Goal: Task Accomplishment & Management: Complete application form

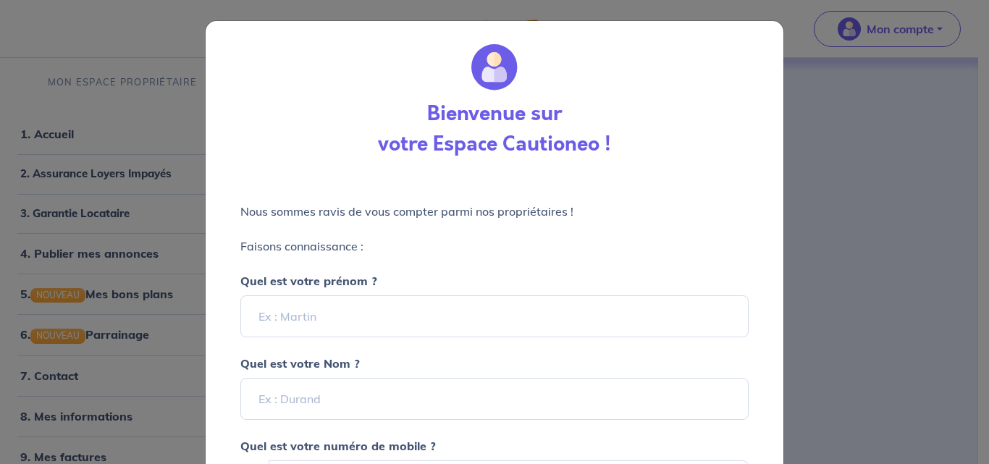
select select "FR"
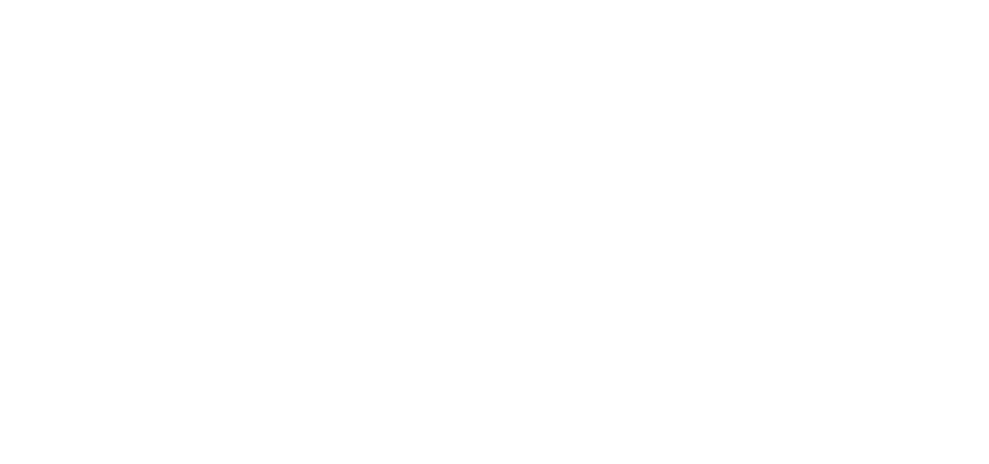
select select "FR"
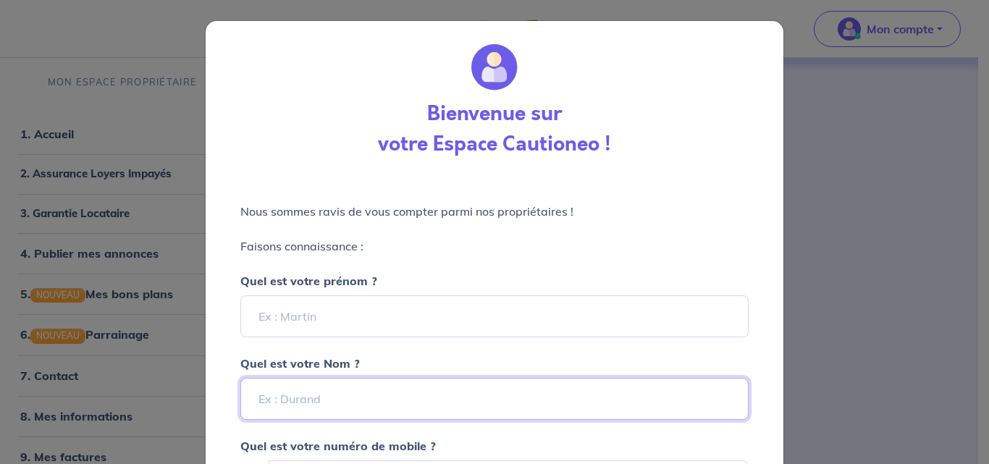
scroll to position [145, 0]
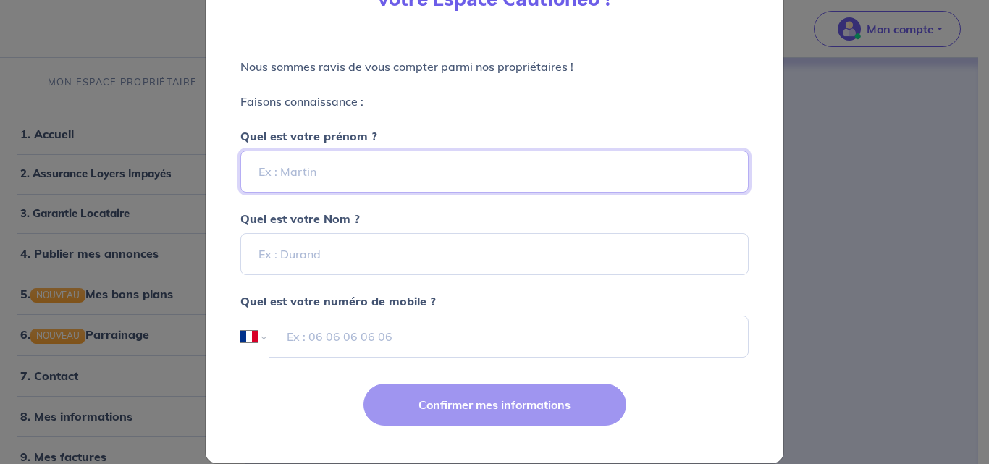
click at [326, 167] on input "Quel est votre prénom ?" at bounding box center [494, 172] width 508 height 42
type input "d"
type input "[PERSON_NAME]"
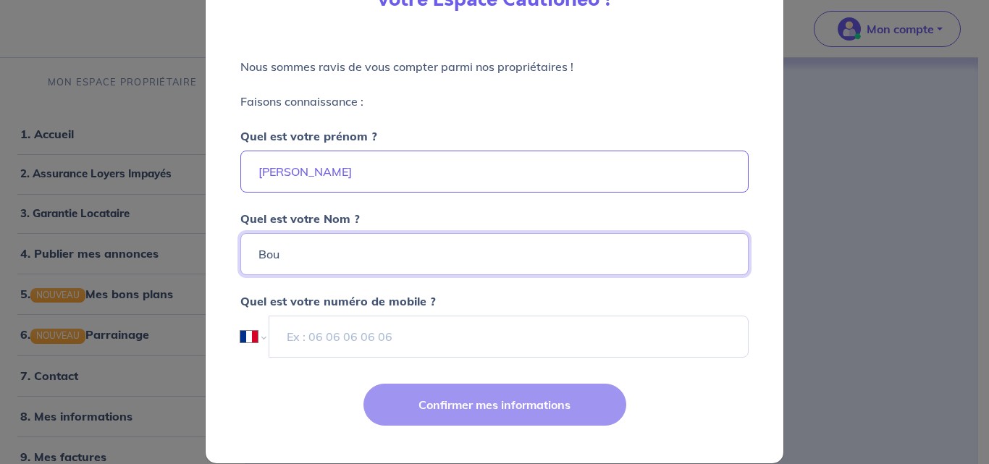
type input "Bou"
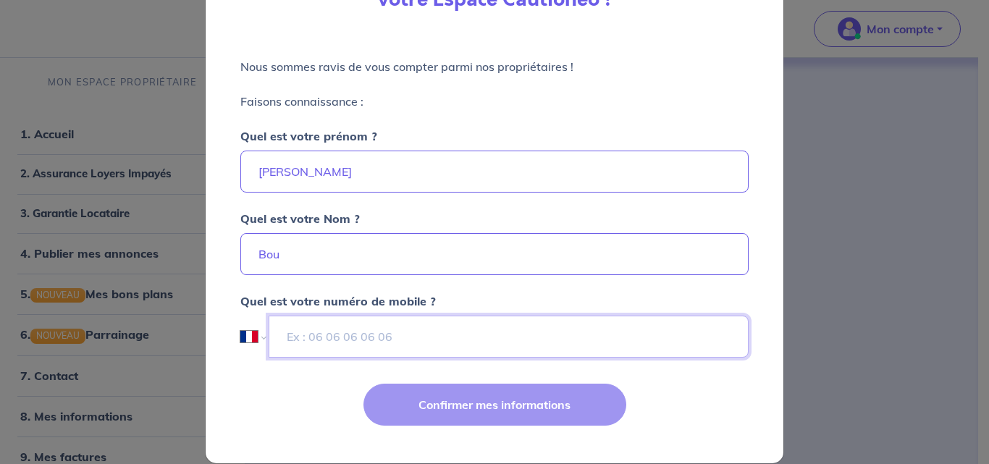
click at [379, 334] on input "tel" at bounding box center [509, 337] width 480 height 42
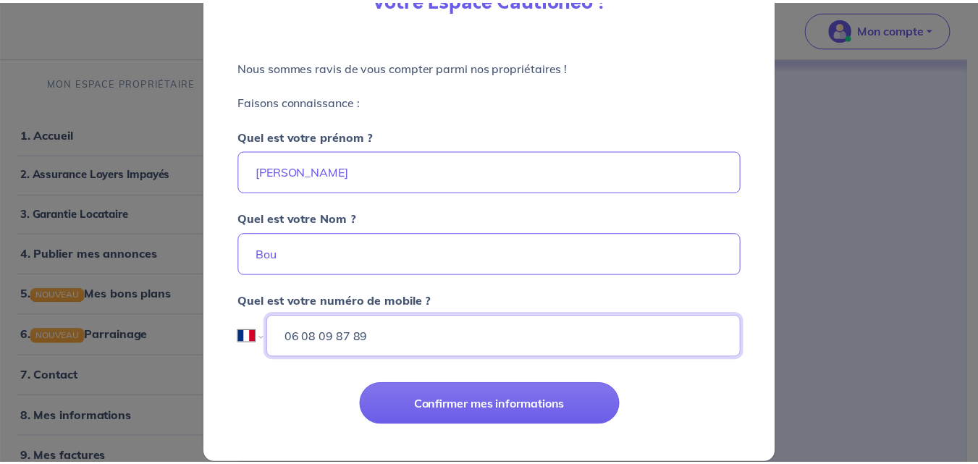
scroll to position [165, 0]
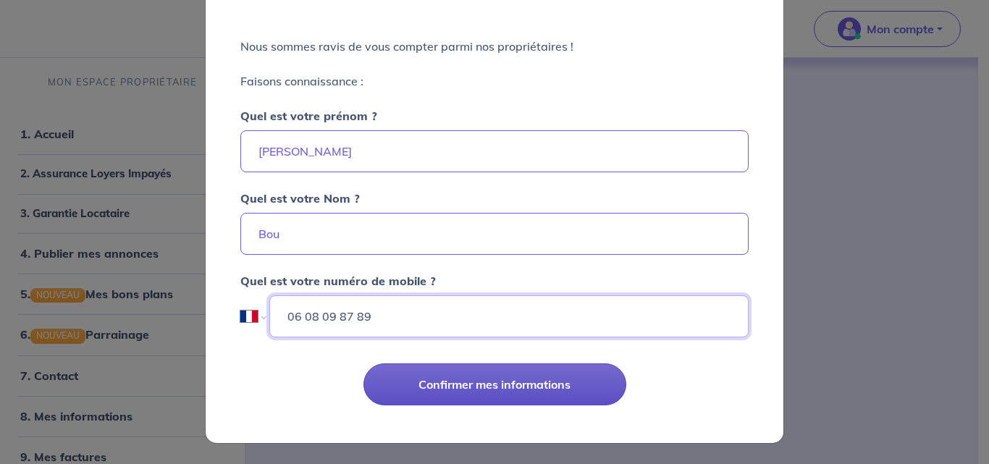
type input "06 08 09 87 89"
click at [494, 394] on button "Confirmer mes informations" at bounding box center [494, 384] width 263 height 42
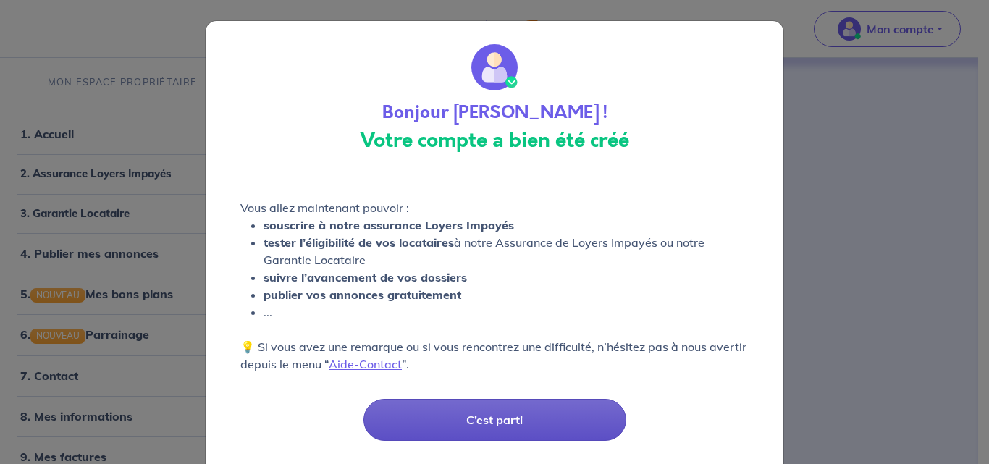
click at [486, 418] on button "C’est parti" at bounding box center [494, 420] width 263 height 42
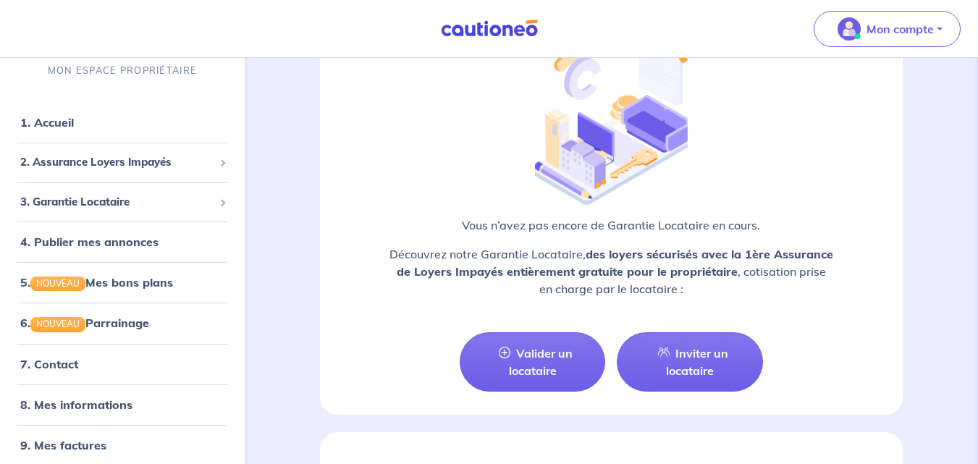
scroll to position [1448, 0]
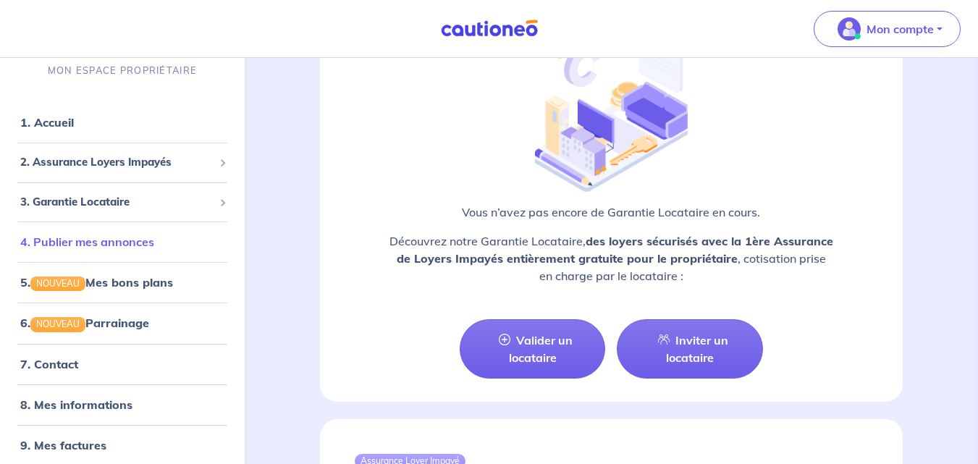
click at [93, 241] on link "4. Publier mes annonces" at bounding box center [87, 242] width 134 height 14
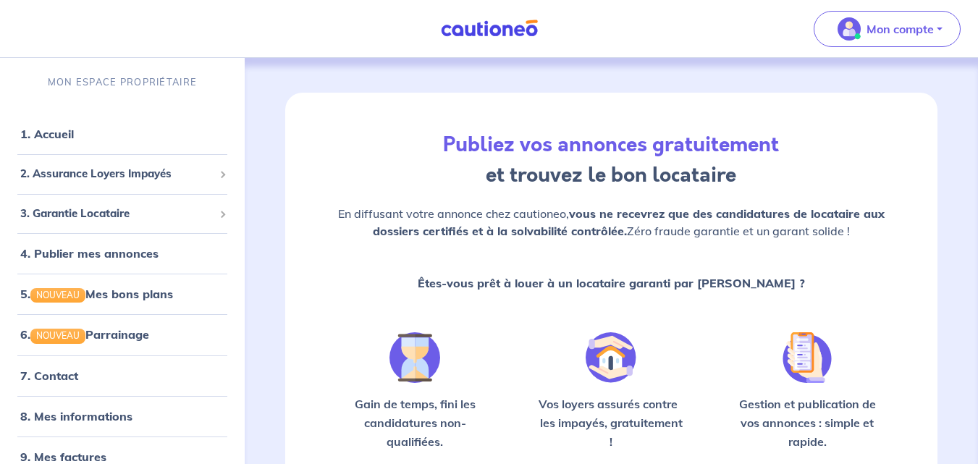
scroll to position [145, 0]
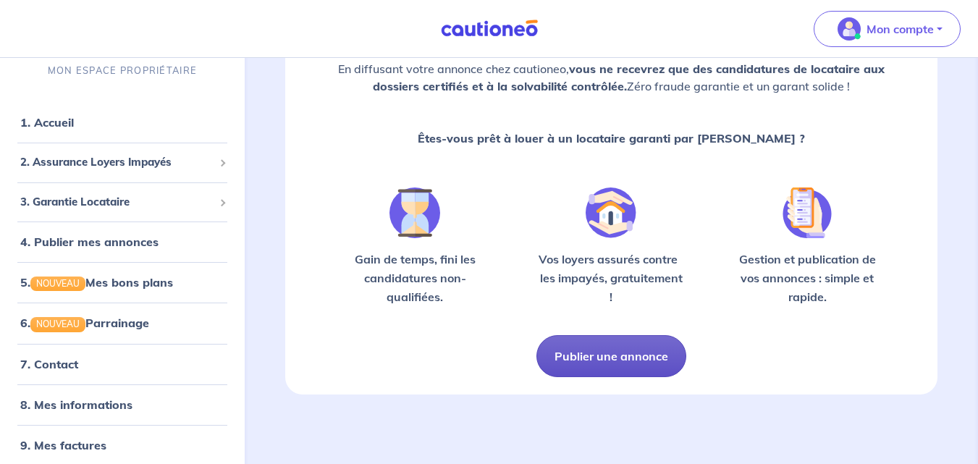
click at [624, 357] on button "Publier une annonce" at bounding box center [611, 356] width 150 height 42
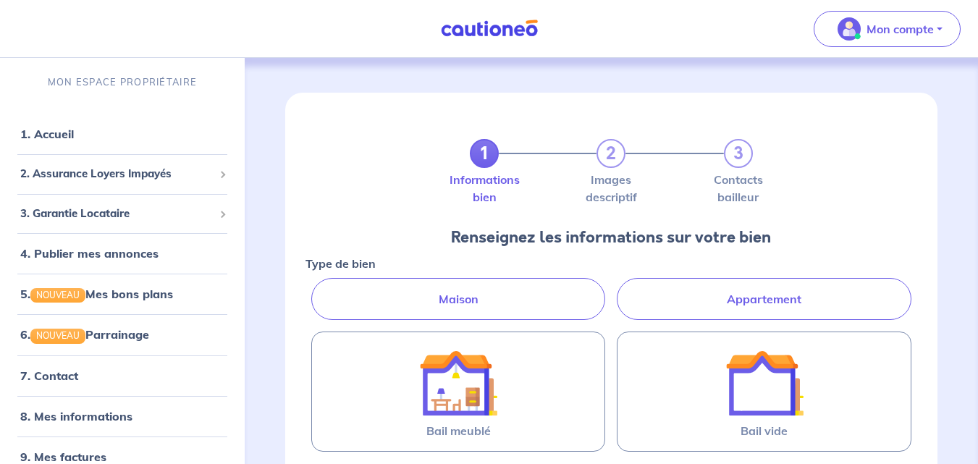
click at [764, 288] on label "Appartement" at bounding box center [764, 299] width 295 height 42
click at [315, 287] on input "Appartement" at bounding box center [309, 282] width 9 height 9
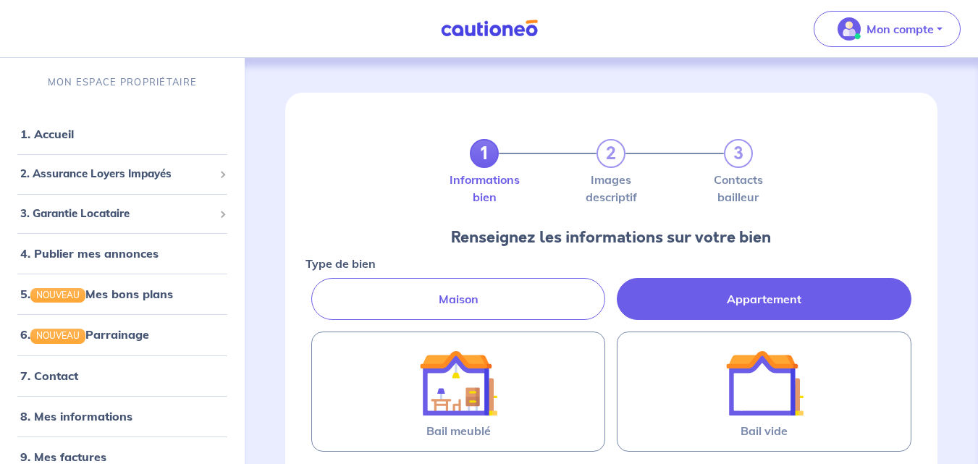
radio input "true"
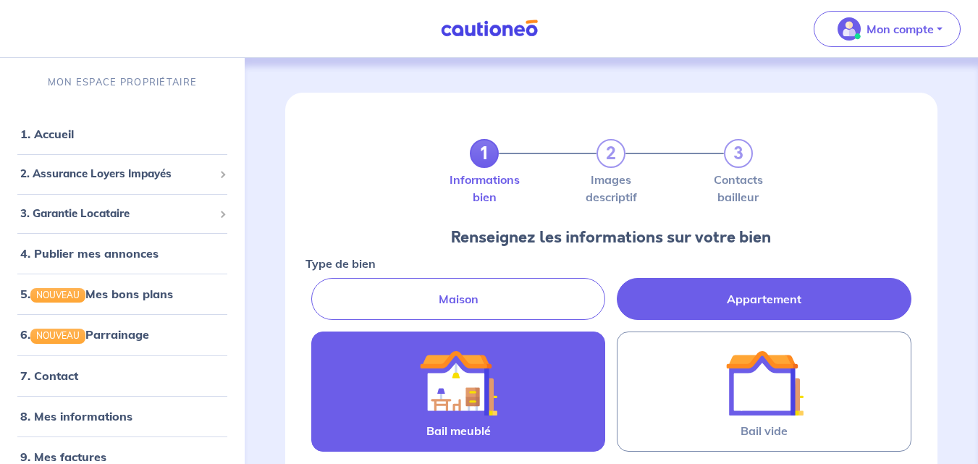
click at [465, 402] on img at bounding box center [458, 383] width 78 height 78
click at [0, 0] on input "Bail meublé" at bounding box center [0, 0] width 0 height 0
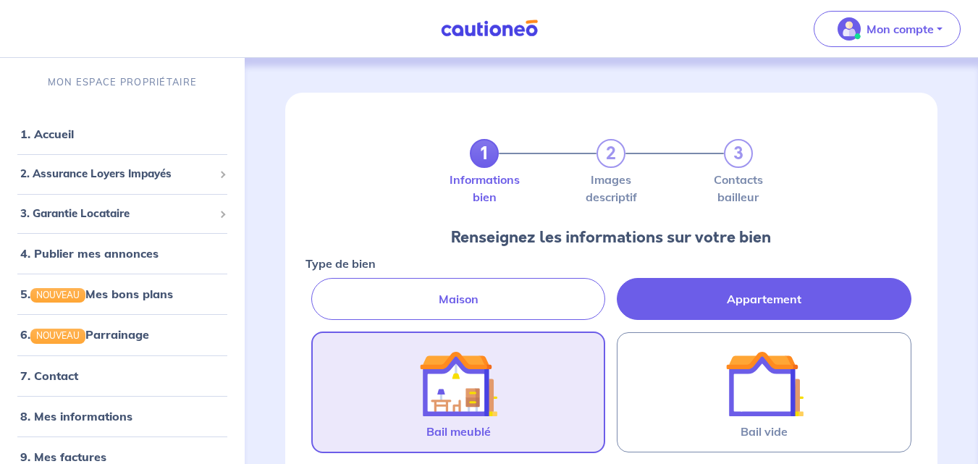
scroll to position [290, 0]
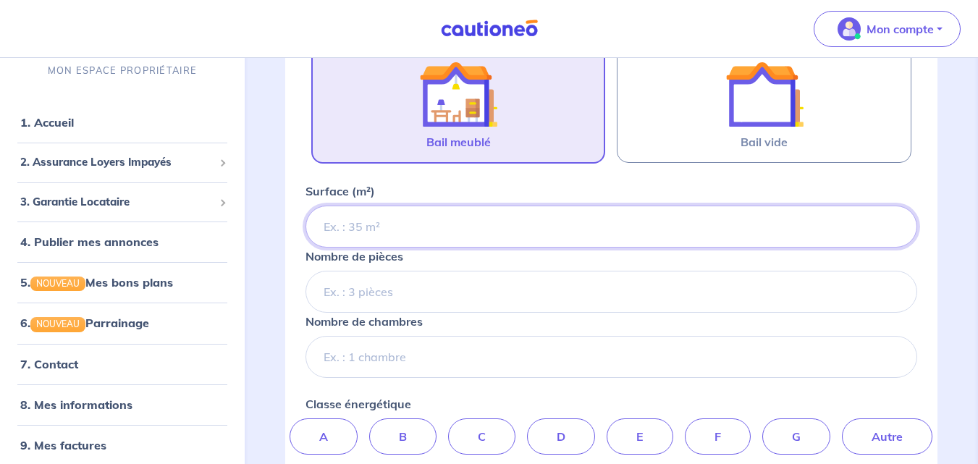
click at [378, 224] on input "Surface (m²)" at bounding box center [611, 227] width 612 height 42
type input "23"
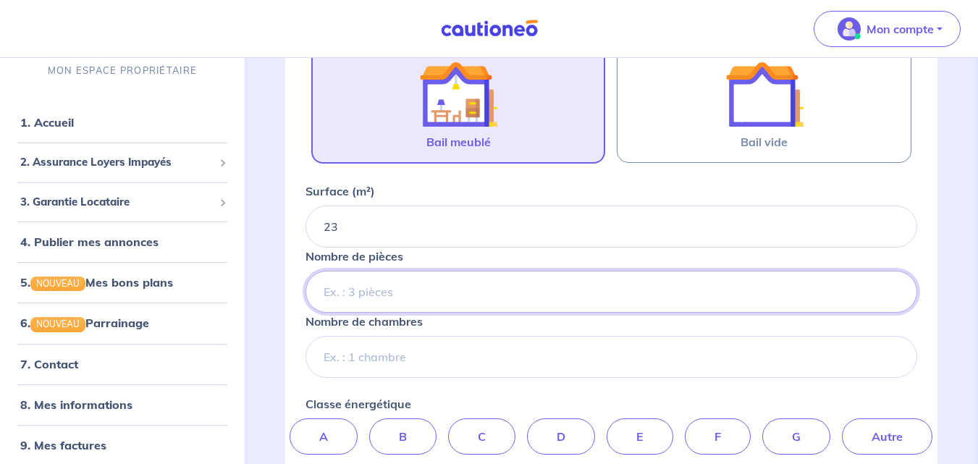
click at [389, 287] on input "Nombre de pièces" at bounding box center [611, 292] width 612 height 42
type input "1"
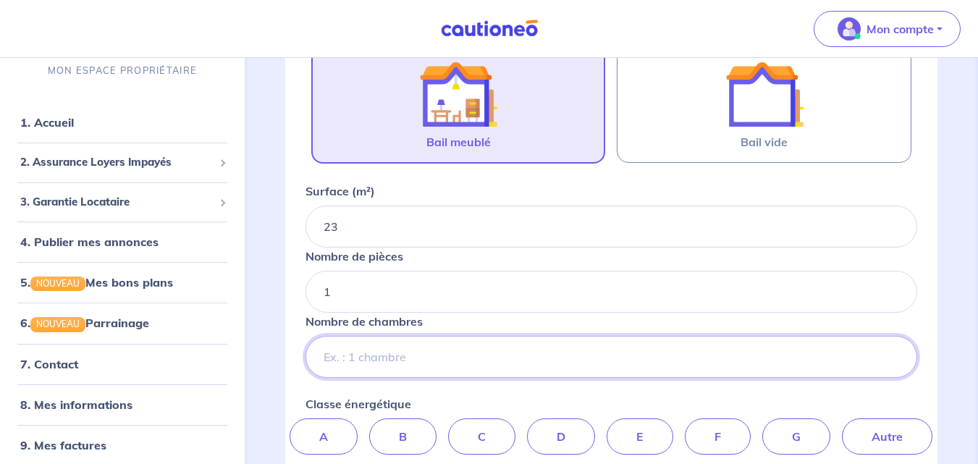
click at [375, 358] on input "Nombre de chambres" at bounding box center [611, 357] width 612 height 42
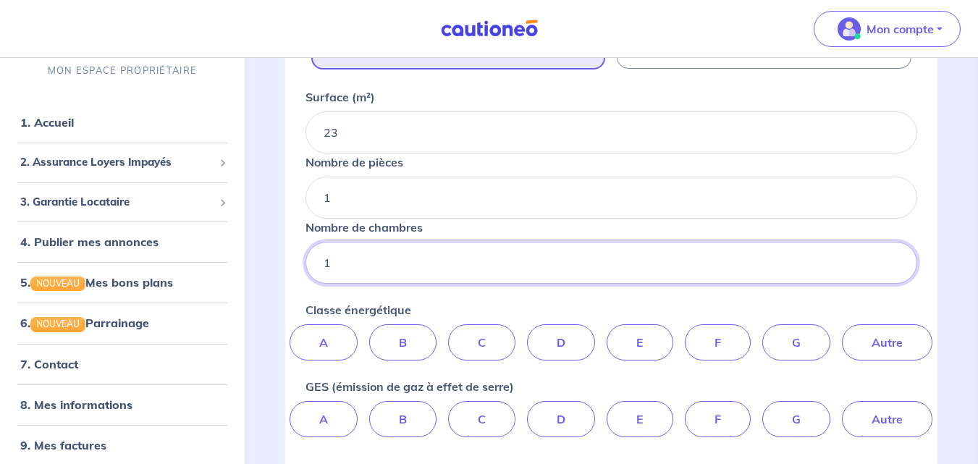
scroll to position [507, 0]
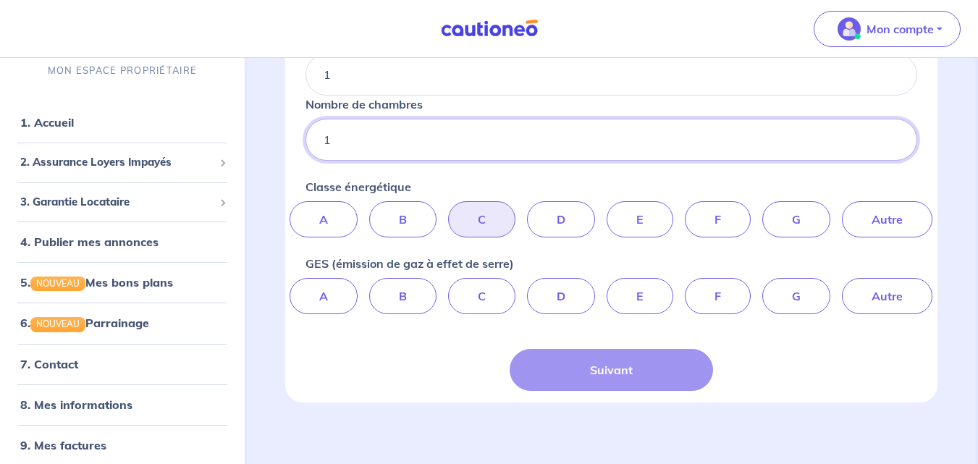
type input "1"
drag, startPoint x: 480, startPoint y: 225, endPoint x: 492, endPoint y: 238, distance: 17.4
click at [480, 224] on label "C" at bounding box center [481, 219] width 67 height 36
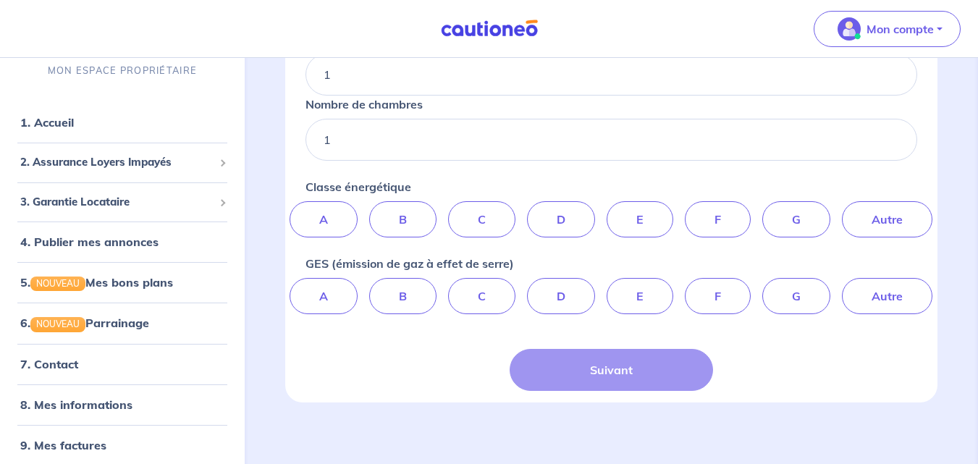
click at [607, 211] on input "C" at bounding box center [611, 205] width 9 height 9
radio input "true"
click at [553, 293] on label "D" at bounding box center [561, 296] width 68 height 36
click at [607, 287] on input "D" at bounding box center [611, 282] width 9 height 9
radio input "true"
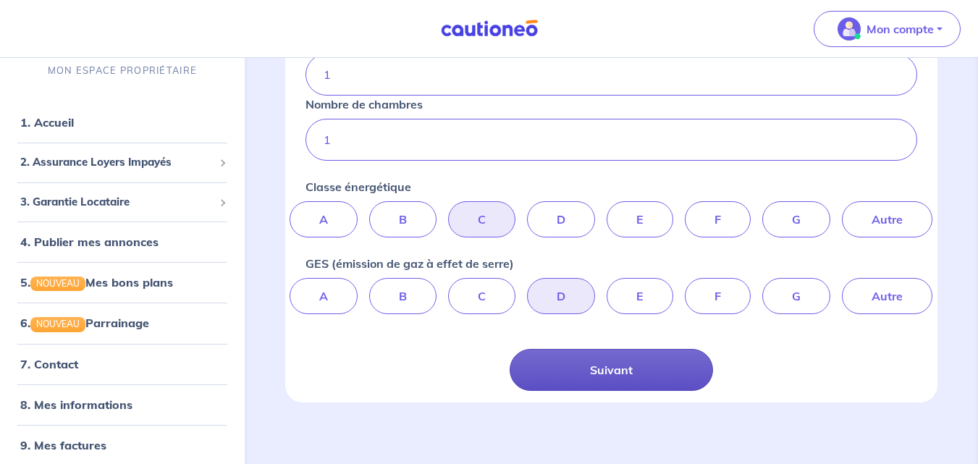
click at [591, 371] on button "Suivant" at bounding box center [612, 370] width 204 height 42
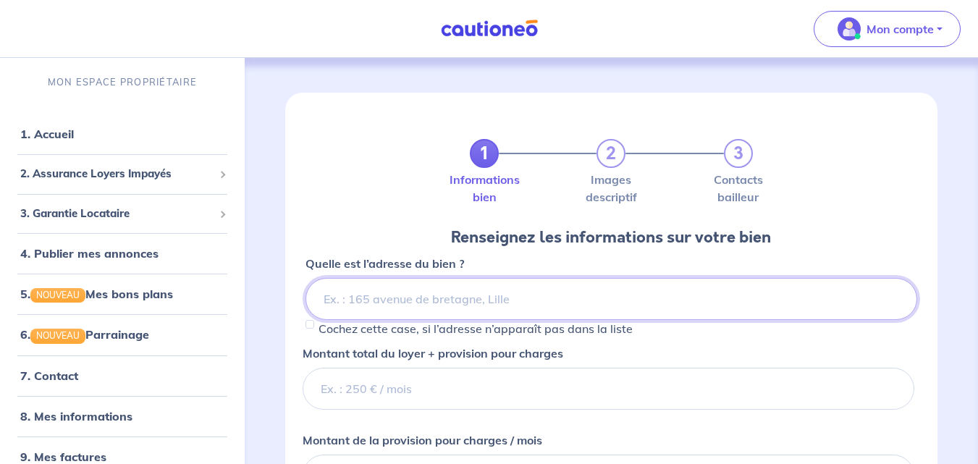
paste input "[STREET_ADDRESS]"
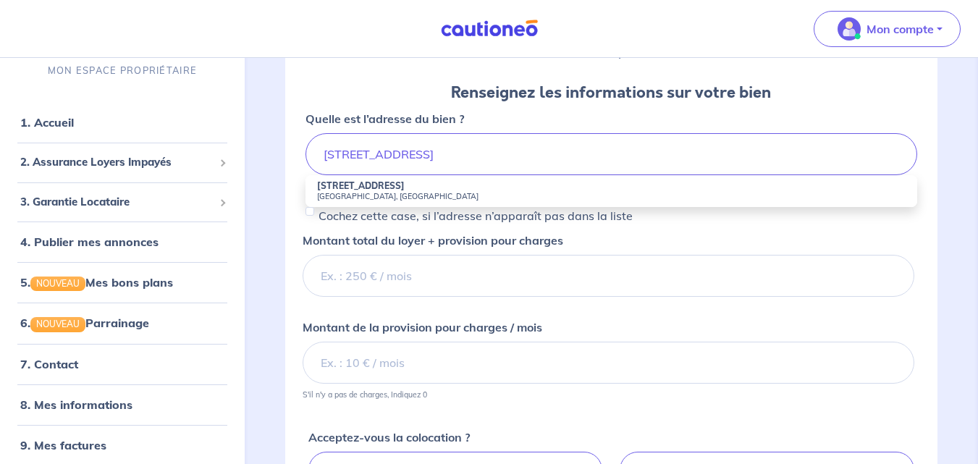
click at [386, 191] on small "[GEOGRAPHIC_DATA], [GEOGRAPHIC_DATA]" at bounding box center [611, 196] width 589 height 10
type input "[STREET_ADDRESS]"
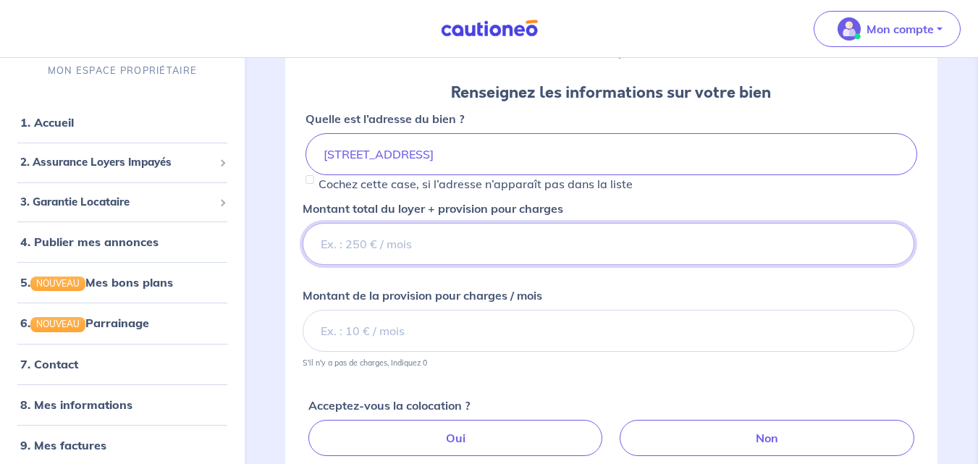
click at [381, 239] on input "Montant total du loyer + provision pour charges" at bounding box center [609, 244] width 612 height 42
type input "500"
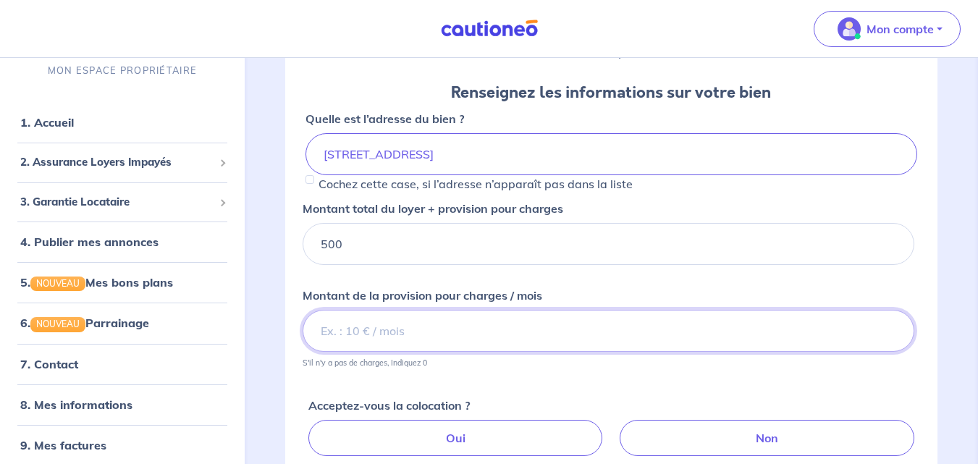
click at [384, 328] on input "Montant de la provision pour charges / mois" at bounding box center [609, 331] width 612 height 42
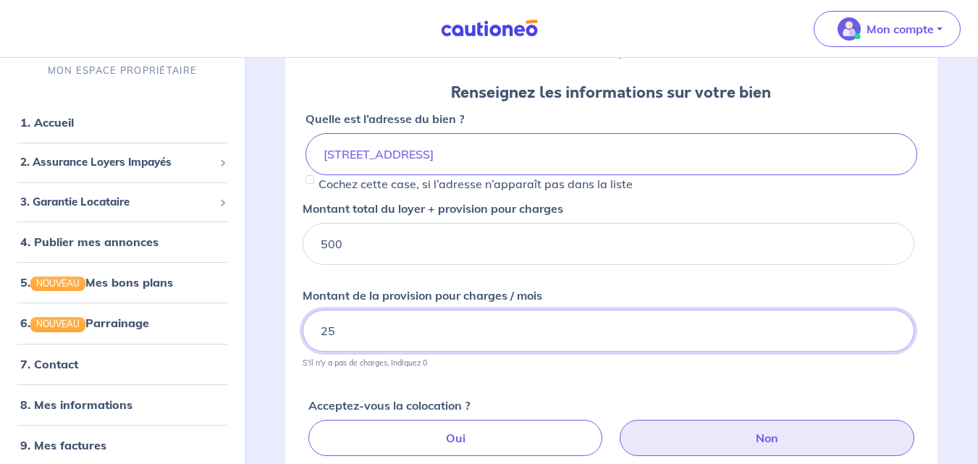
type input "25"
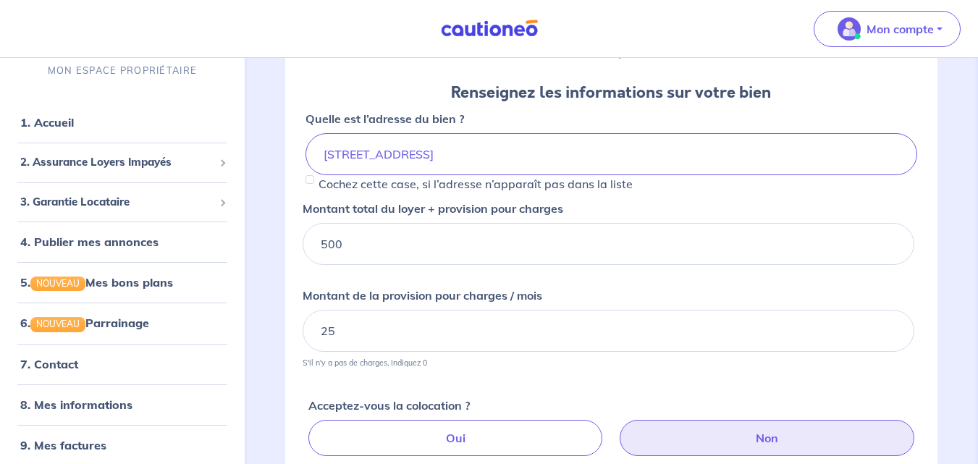
click at [756, 441] on label "Non" at bounding box center [767, 438] width 295 height 36
click at [619, 429] on input "Non" at bounding box center [613, 424] width 9 height 9
radio input "true"
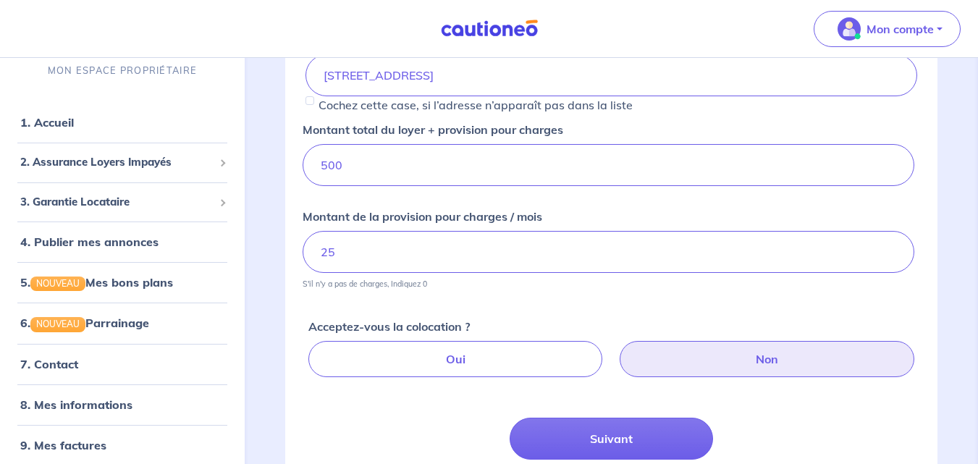
scroll to position [354, 0]
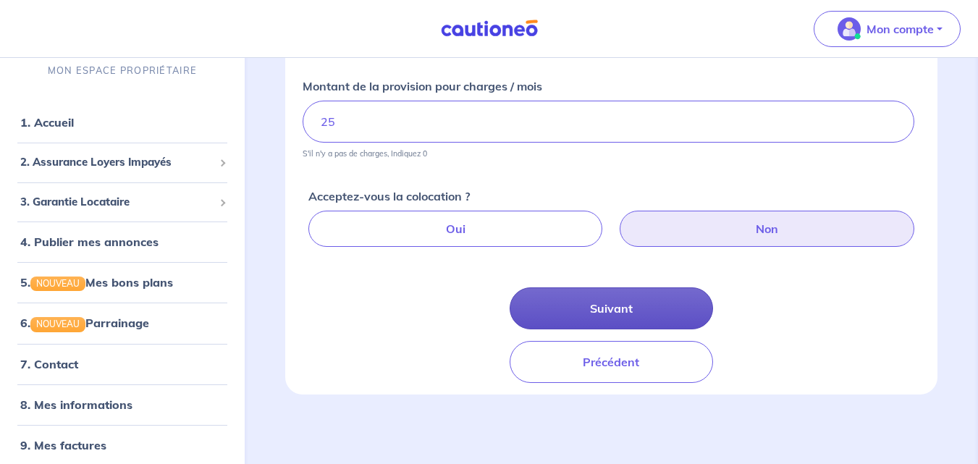
click at [608, 307] on button "Suivant" at bounding box center [612, 308] width 204 height 42
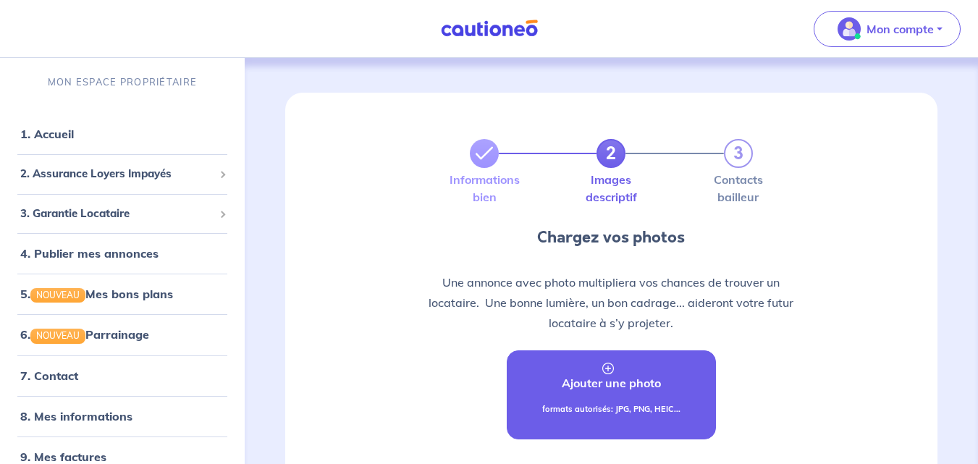
click at [617, 368] on link "Ajouter une photo formats autorisés: JPG, PNG, HEIC..." at bounding box center [612, 394] width 210 height 89
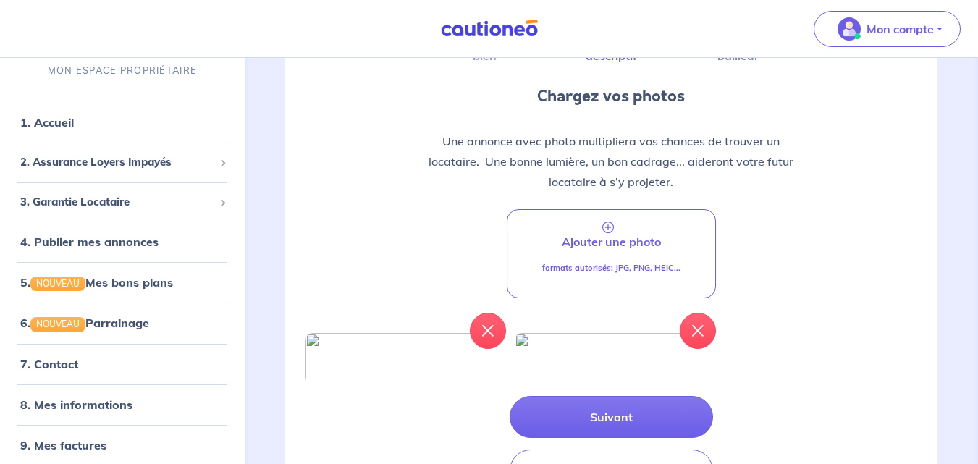
scroll to position [145, 0]
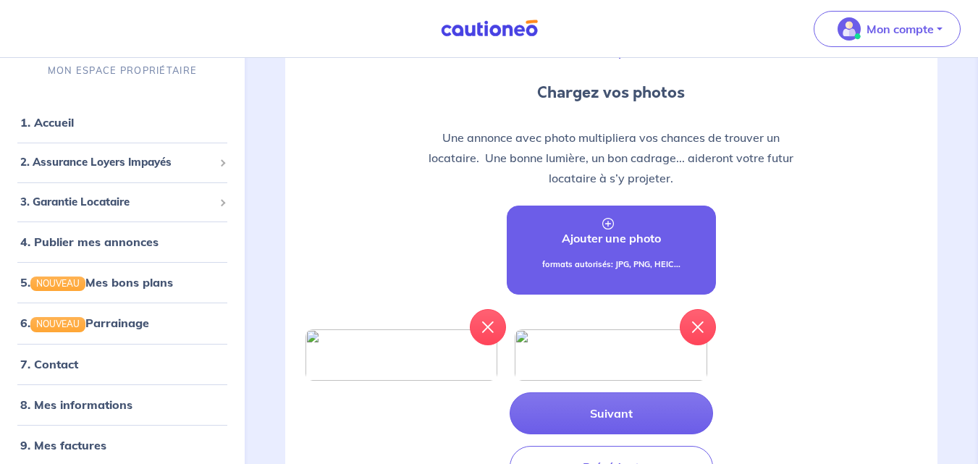
click at [617, 234] on p "Ajouter une photo" at bounding box center [611, 237] width 99 height 17
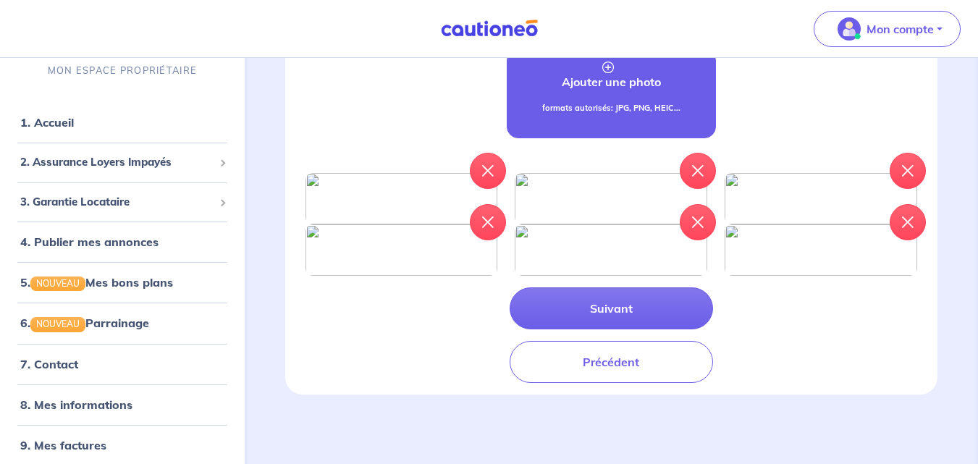
scroll to position [485, 0]
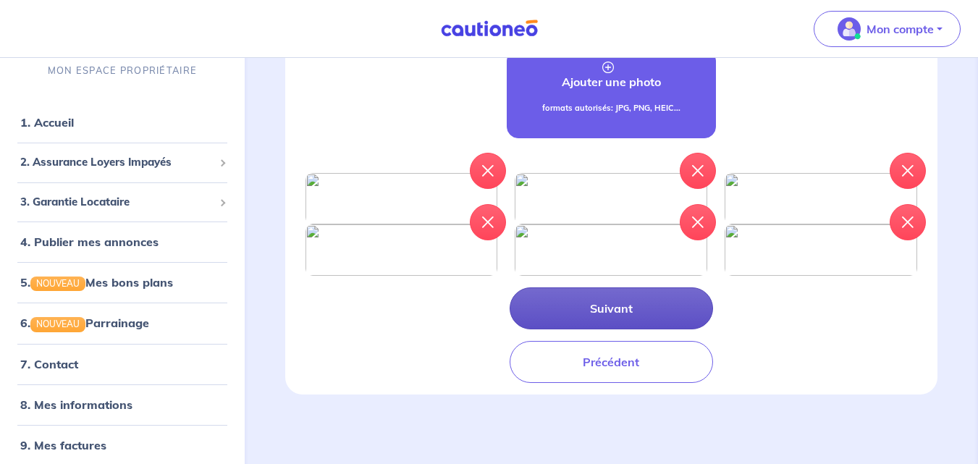
click at [594, 300] on button "Suivant" at bounding box center [612, 308] width 204 height 42
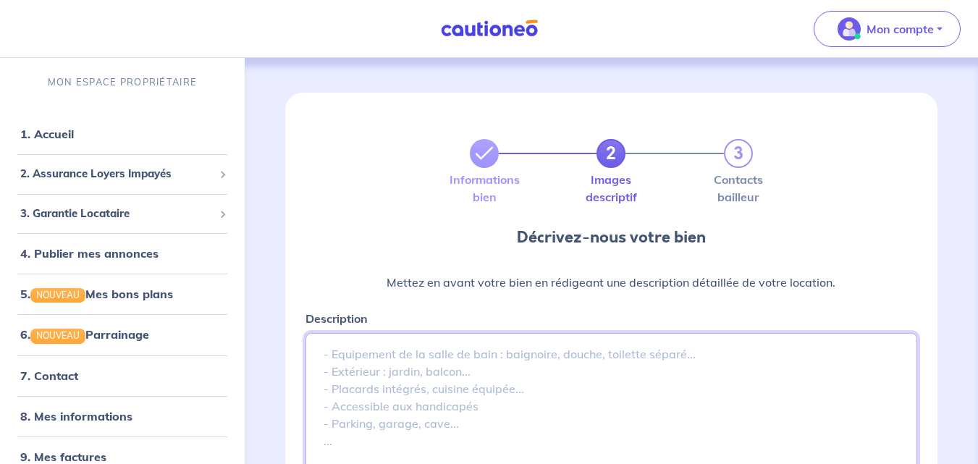
click at [524, 351] on textarea "Description" at bounding box center [611, 441] width 612 height 217
paste textarea "À louer bel studio meublé et très bien équipé, situé [GEOGRAPHIC_DATA] 31000 To…"
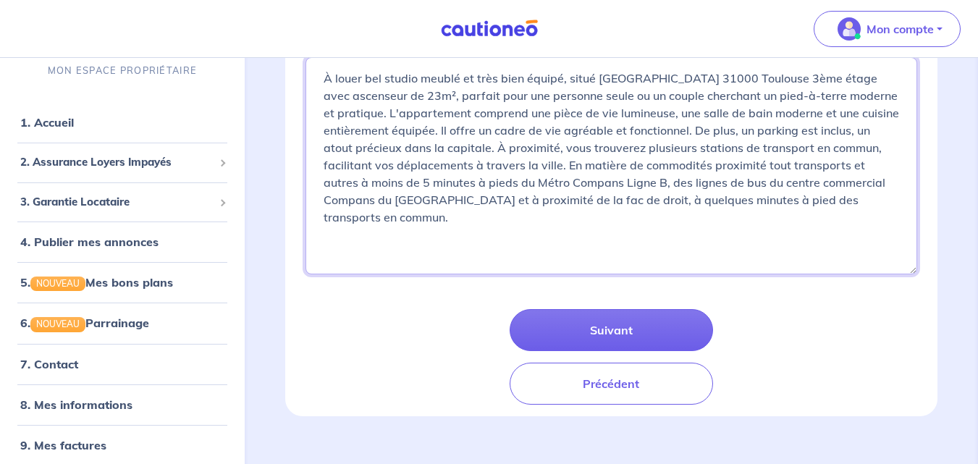
scroll to position [298, 0]
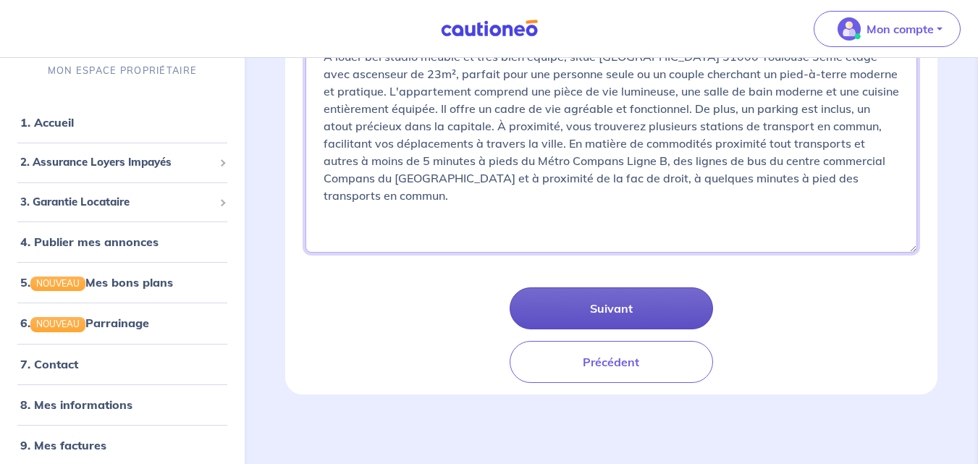
type textarea "À louer bel studio meublé et très bien équipé, situé [GEOGRAPHIC_DATA] 31000 To…"
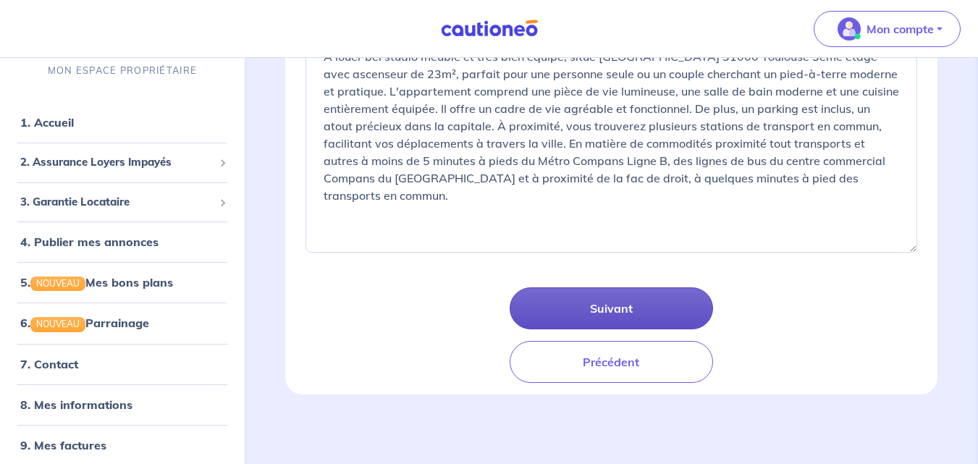
click at [620, 308] on button "Suivant" at bounding box center [612, 308] width 204 height 42
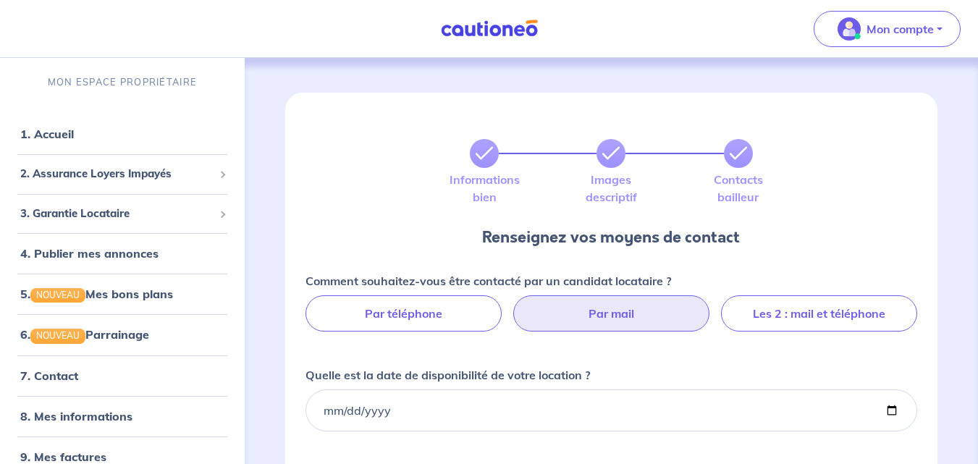
click at [621, 303] on label "Par mail" at bounding box center [611, 313] width 196 height 36
click at [616, 303] on input "Par mail" at bounding box center [611, 299] width 9 height 9
radio input "true"
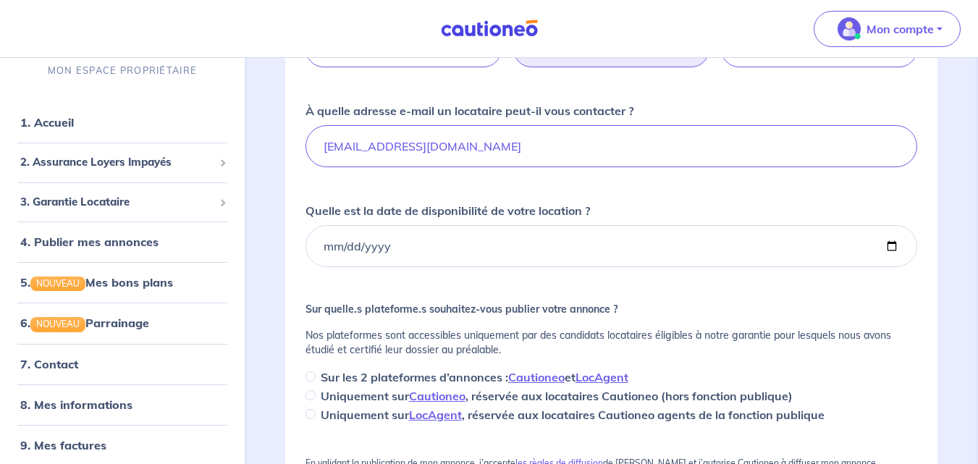
scroll to position [290, 0]
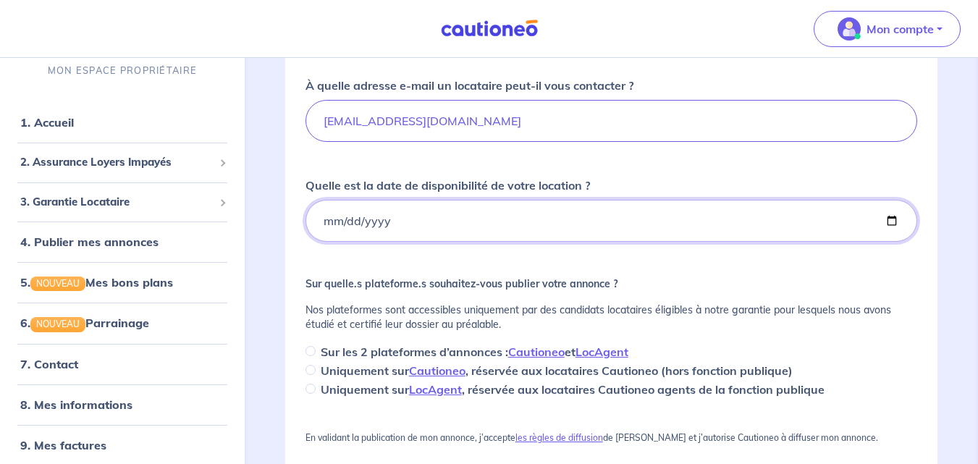
click at [893, 219] on input "Quelle est la date de disponibilité de votre location ?" at bounding box center [611, 221] width 612 height 42
type input "[DATE]"
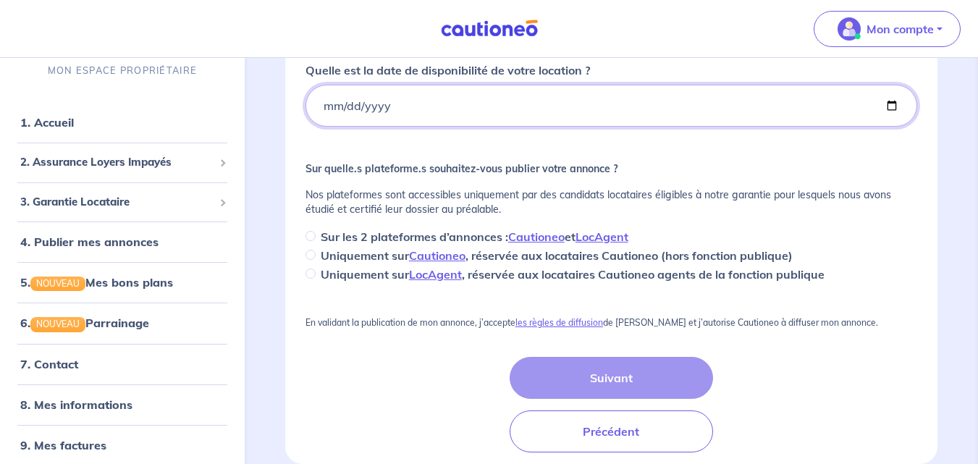
scroll to position [329, 0]
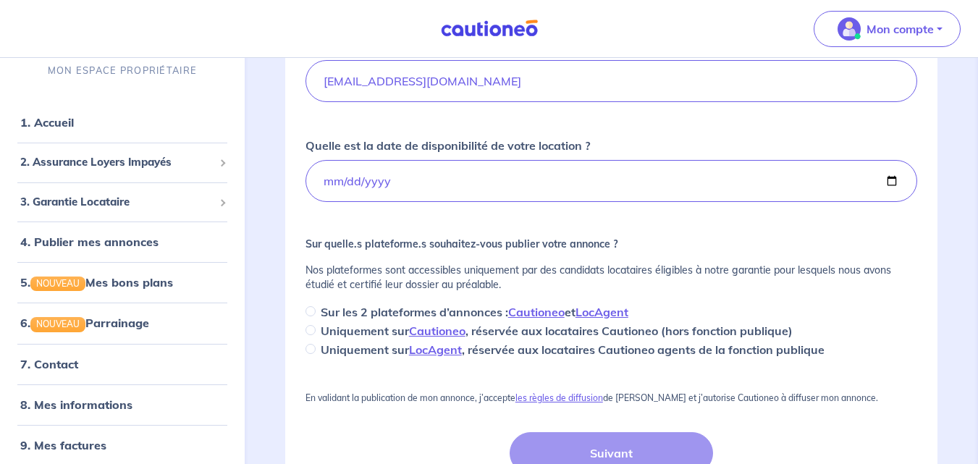
click at [350, 310] on p "Sur les 2 plateformes d’annonces : Cautioneo et LocAgent" at bounding box center [475, 311] width 308 height 17
click at [316, 310] on input "Sur les 2 plateformes d’annonces : Cautioneo et LocAgent" at bounding box center [310, 311] width 10 height 10
radio input "true"
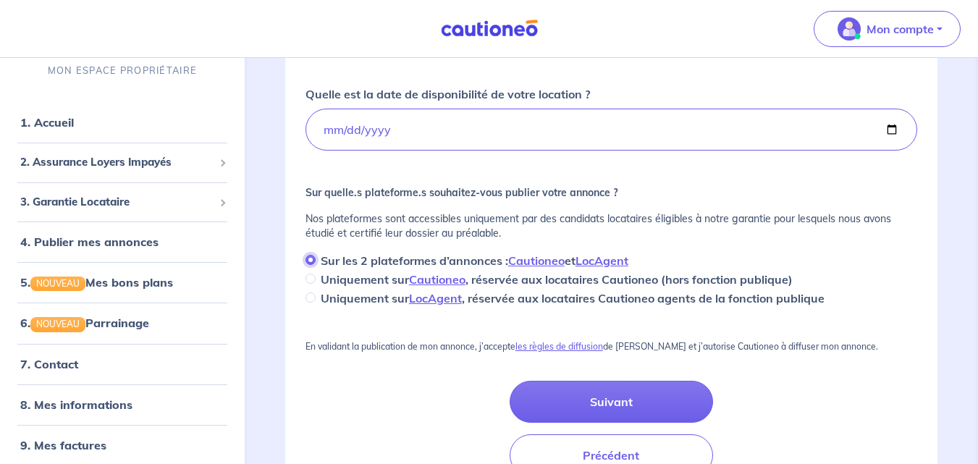
scroll to position [402, 0]
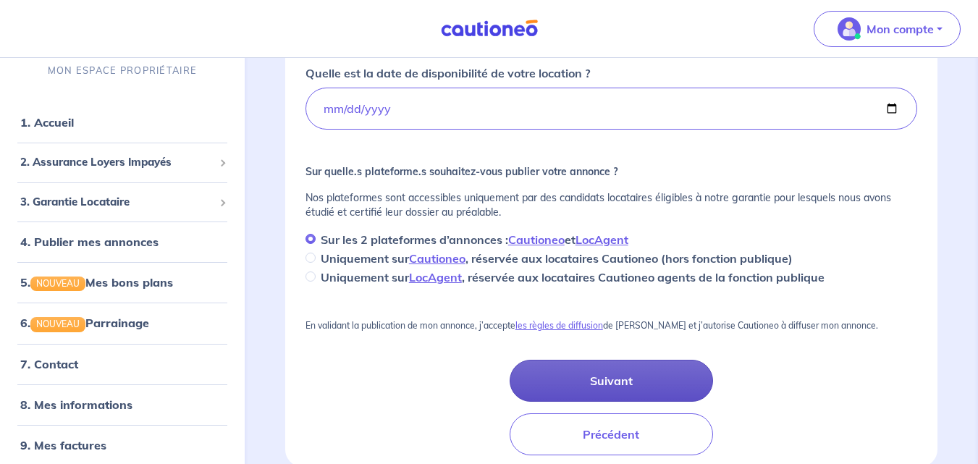
click at [604, 368] on button "Suivant" at bounding box center [612, 381] width 204 height 42
